Goal: Transaction & Acquisition: Register for event/course

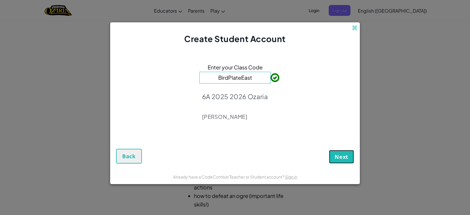
click at [340, 158] on span "Next" at bounding box center [342, 156] width 14 height 7
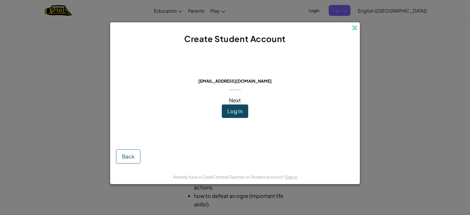
click at [240, 101] on span "Next" at bounding box center [235, 100] width 12 height 7
click at [237, 97] on span "Next" at bounding box center [235, 100] width 12 height 7
click at [237, 98] on span "Next" at bounding box center [235, 100] width 12 height 7
click at [237, 110] on span "Log In" at bounding box center [235, 111] width 15 height 7
